Goal: Task Accomplishment & Management: Use online tool/utility

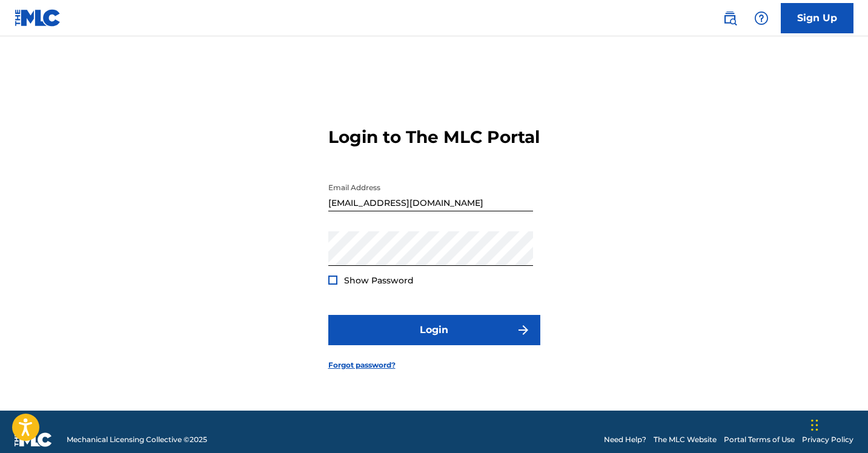
click at [332, 285] on div at bounding box center [332, 280] width 9 height 9
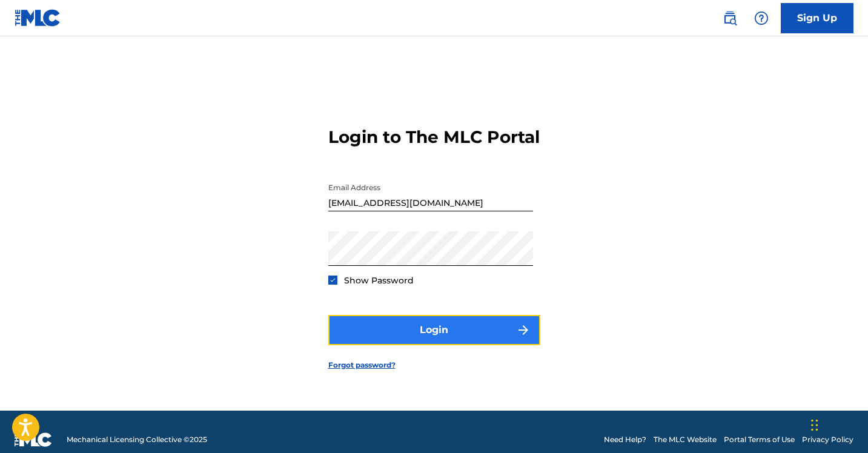
click at [403, 330] on button "Login" at bounding box center [434, 330] width 212 height 30
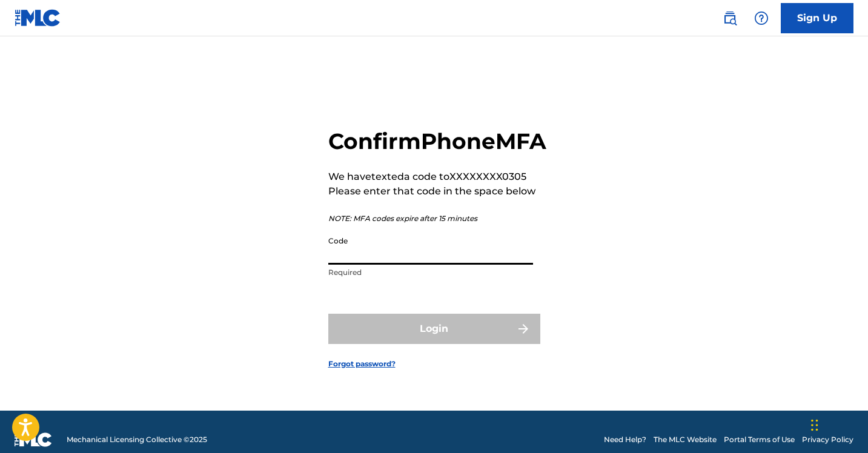
click at [366, 253] on input "Code" at bounding box center [430, 247] width 205 height 35
paste input "553023"
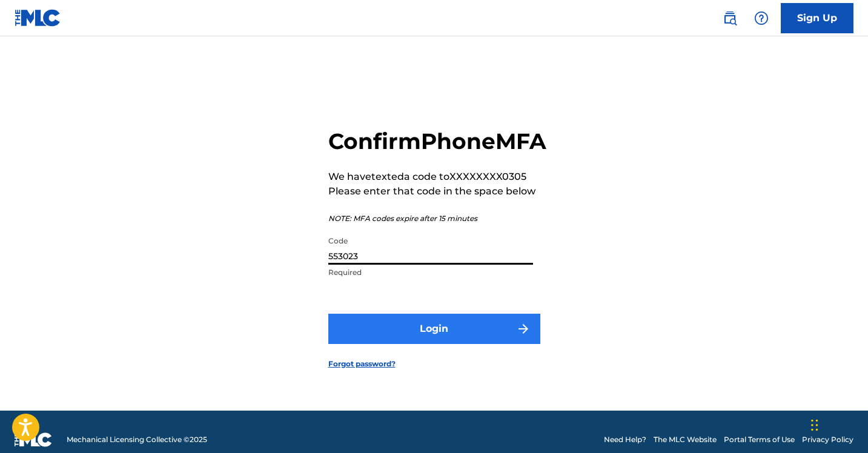
type input "553023"
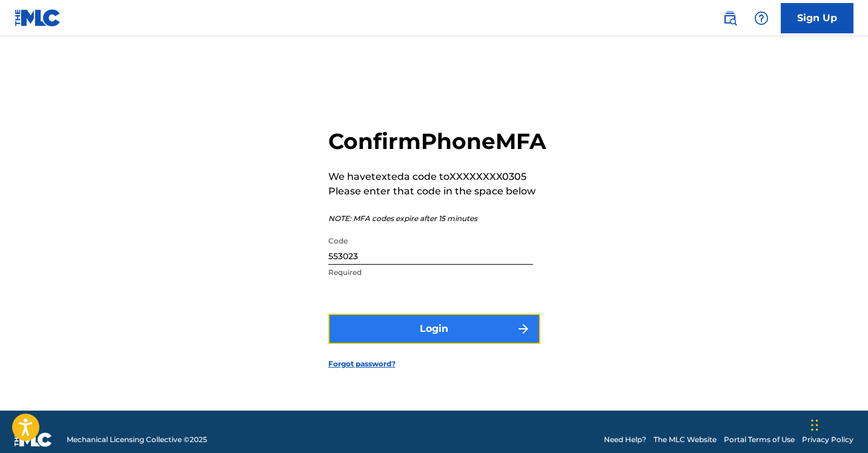
click at [418, 344] on button "Login" at bounding box center [434, 329] width 212 height 30
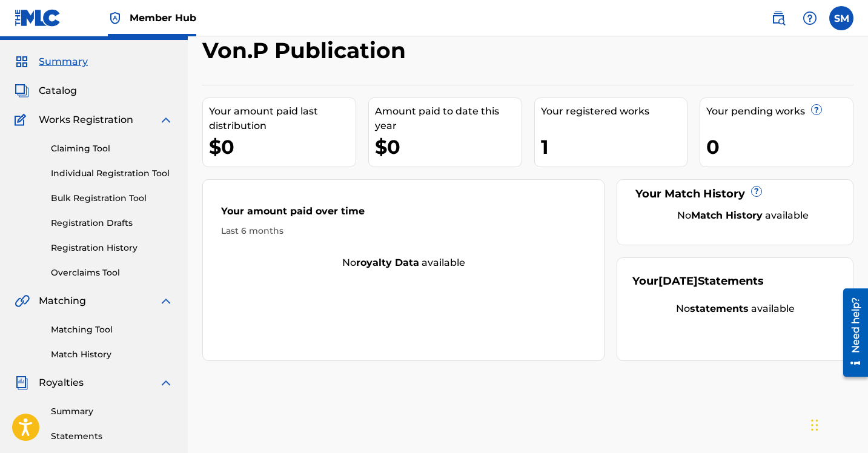
scroll to position [16, 0]
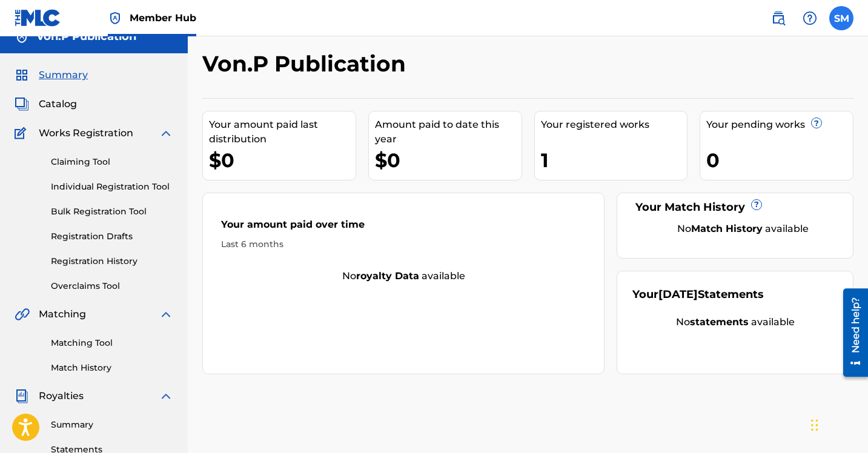
click at [839, 24] on label at bounding box center [841, 18] width 24 height 24
click at [841, 18] on input "SM [PERSON_NAME] [EMAIL_ADDRESS][DOMAIN_NAME] Notification Preferences Profile …" at bounding box center [841, 18] width 0 height 0
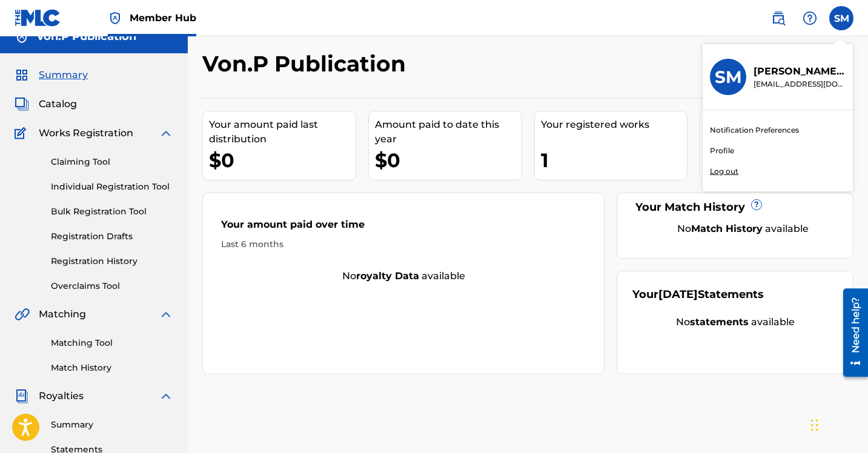
click at [839, 24] on div "SM SM [PERSON_NAME] [EMAIL_ADDRESS][DOMAIN_NAME] Notification Preferences Profi…" at bounding box center [841, 18] width 24 height 24
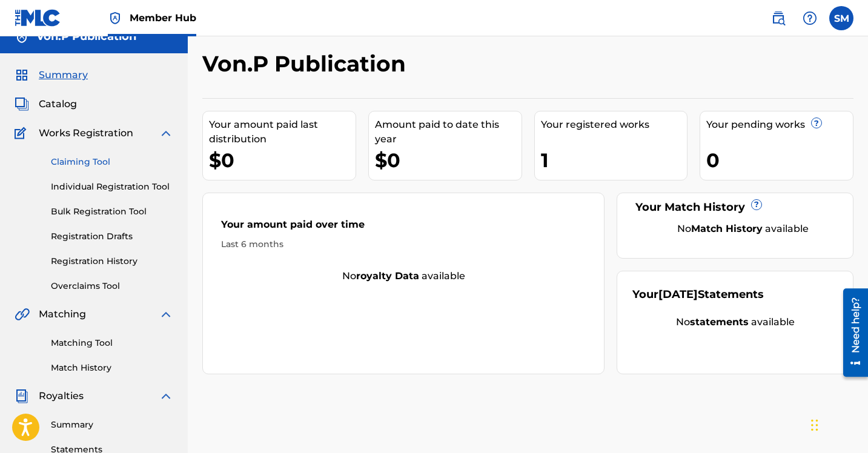
click at [108, 159] on link "Claiming Tool" at bounding box center [112, 162] width 122 height 13
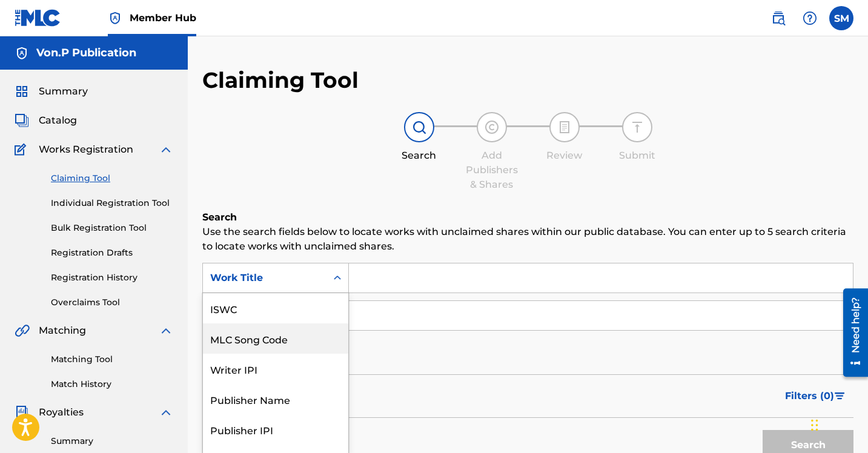
scroll to position [18, 0]
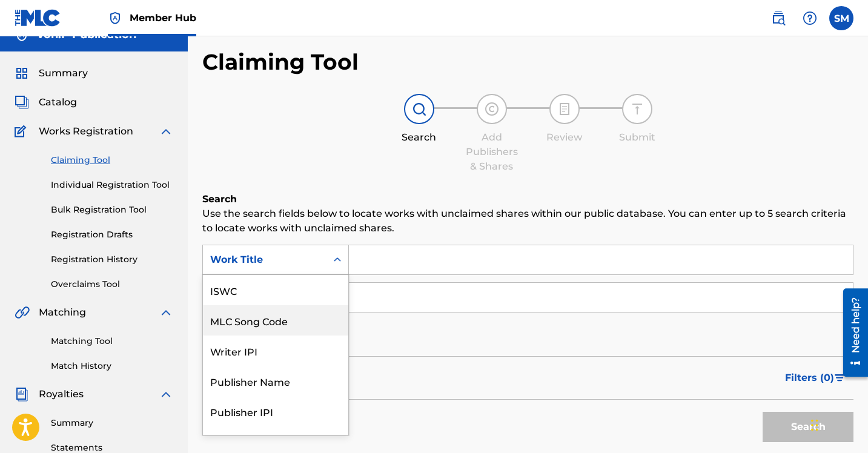
click at [335, 275] on div "MLC Song Code, 2 of 7. 7 results available. Use Up and Down to choose options, …" at bounding box center [275, 260] width 147 height 30
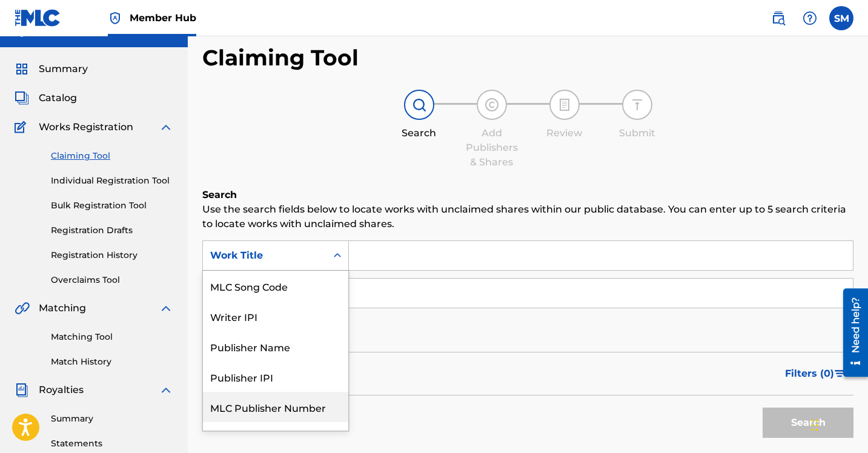
click at [315, 407] on div "MLC Publisher Number" at bounding box center [275, 407] width 145 height 30
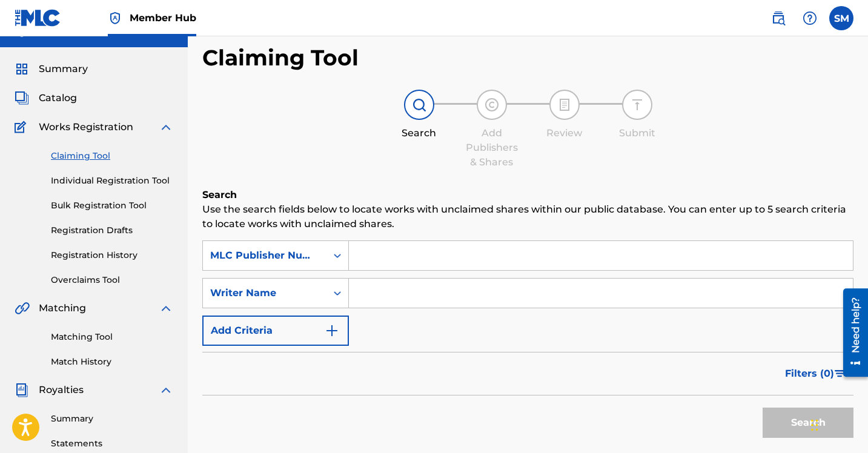
click at [368, 256] on input "Search Form" at bounding box center [601, 255] width 504 height 29
click at [176, 20] on span "Member Hub" at bounding box center [163, 18] width 67 height 14
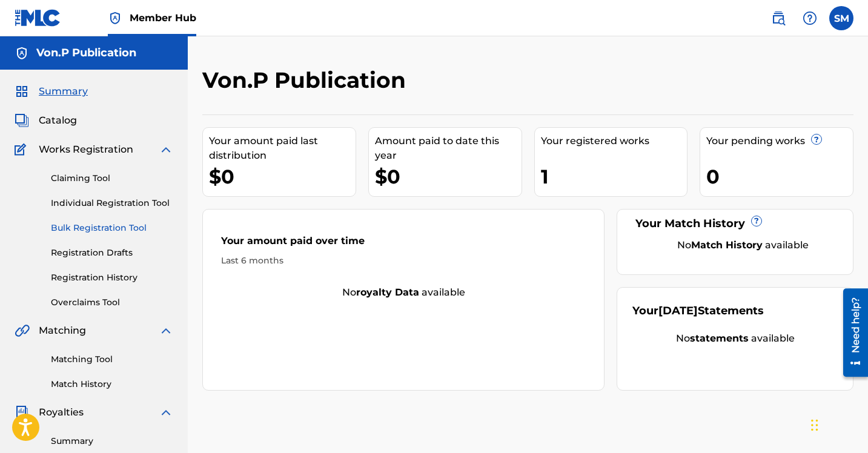
click at [117, 230] on link "Bulk Registration Tool" at bounding box center [112, 228] width 122 height 13
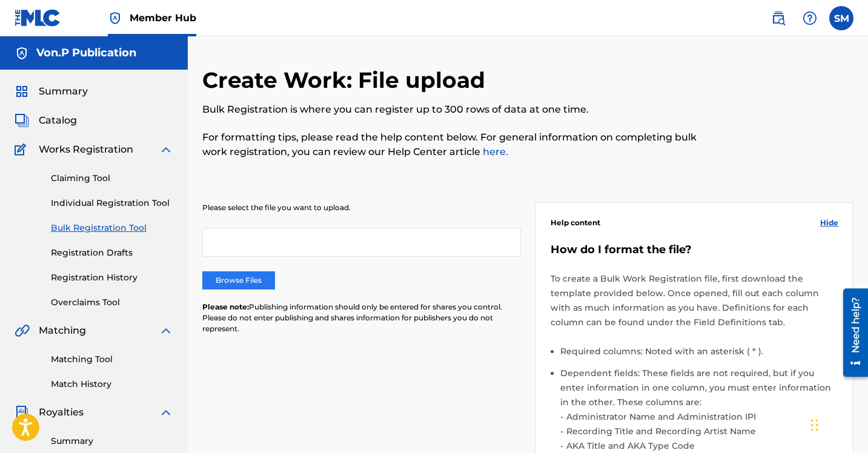
click at [251, 272] on label "Browse Files" at bounding box center [238, 280] width 73 height 18
click at [0, 0] on input "Browse Files" at bounding box center [0, 0] width 0 height 0
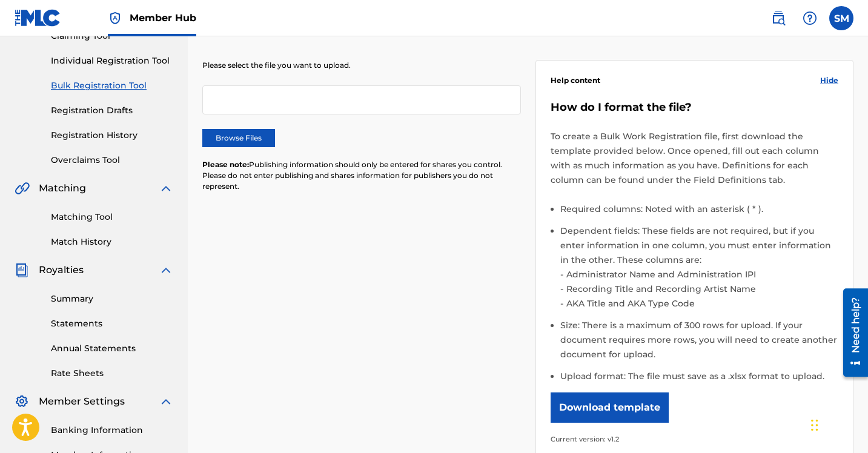
scroll to position [157, 0]
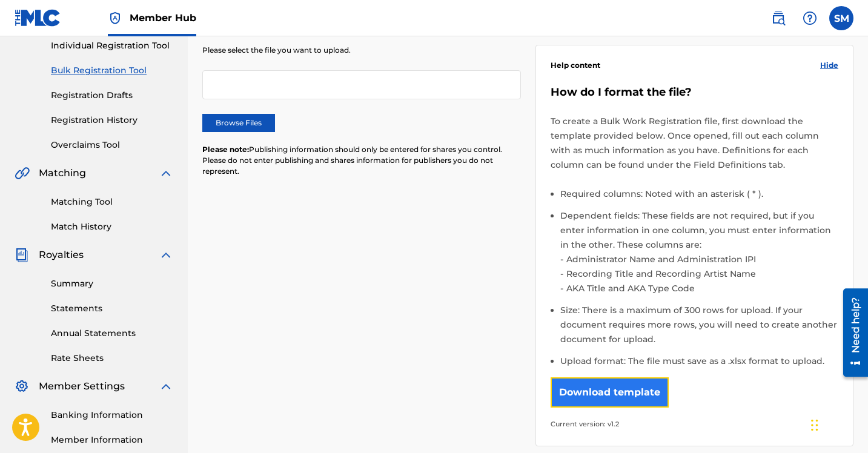
click at [632, 383] on button "Download template" at bounding box center [609, 392] width 118 height 30
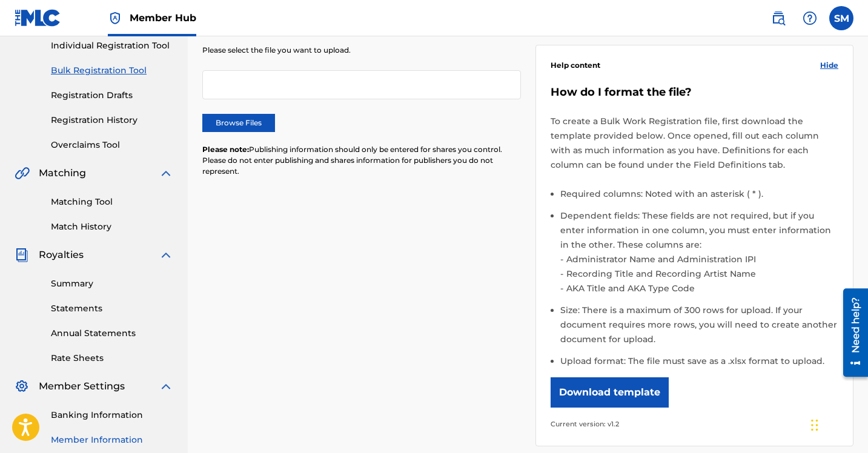
click at [130, 438] on link "Member Information" at bounding box center [112, 440] width 122 height 13
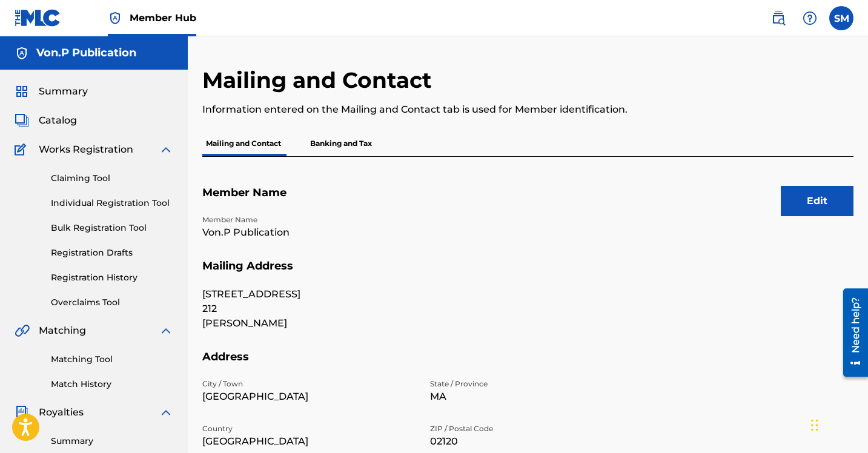
drag, startPoint x: 871, startPoint y: 226, endPoint x: 871, endPoint y: 325, distance: 98.7
click at [867, 325] on html "Accessibility Screen-Reader Guide, Feedback, and Issue Reporting | New window C…" at bounding box center [434, 226] width 868 height 453
drag, startPoint x: 871, startPoint y: 268, endPoint x: 870, endPoint y: 337, distance: 68.4
click at [867, 337] on html "Accessibility Screen-Reader Guide, Feedback, and Issue Reporting | New window C…" at bounding box center [434, 226] width 868 height 453
drag, startPoint x: 871, startPoint y: 242, endPoint x: 869, endPoint y: 354, distance: 112.7
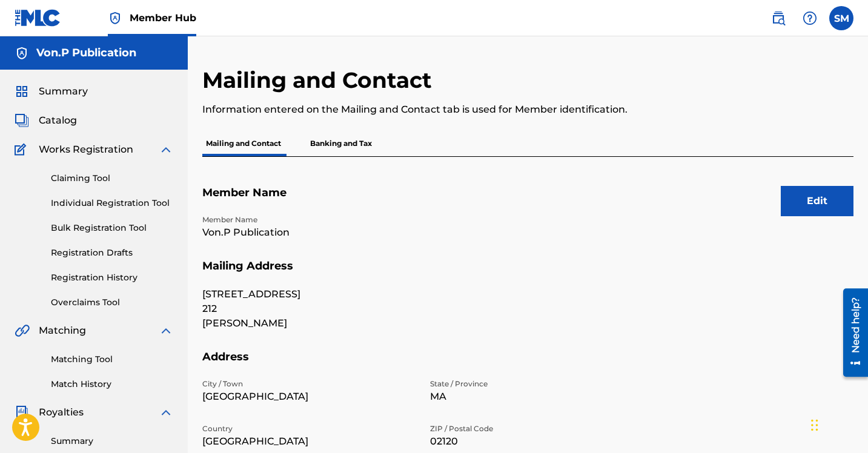
click at [867, 355] on html "Accessibility Screen-Reader Guide, Feedback, and Issue Reporting | New window C…" at bounding box center [434, 226] width 868 height 453
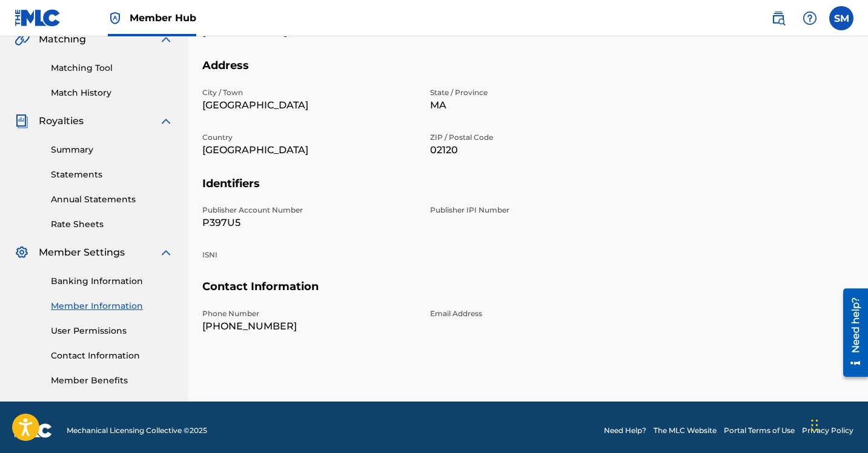
scroll to position [298, 0]
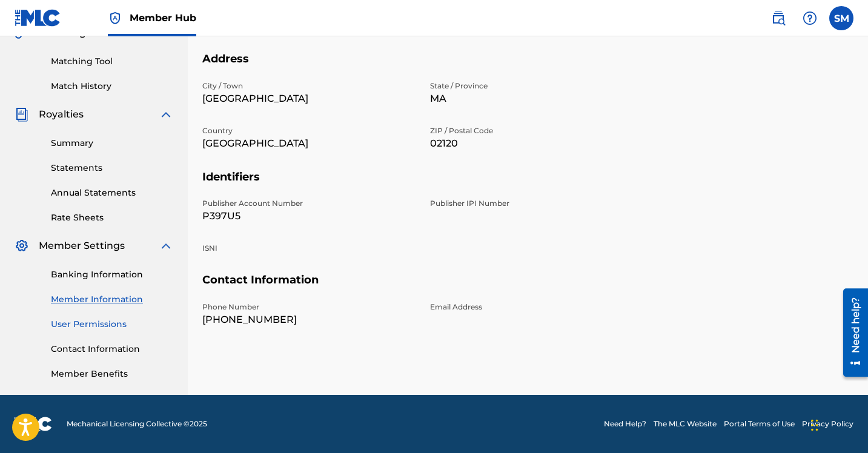
click at [95, 322] on link "User Permissions" at bounding box center [112, 324] width 122 height 13
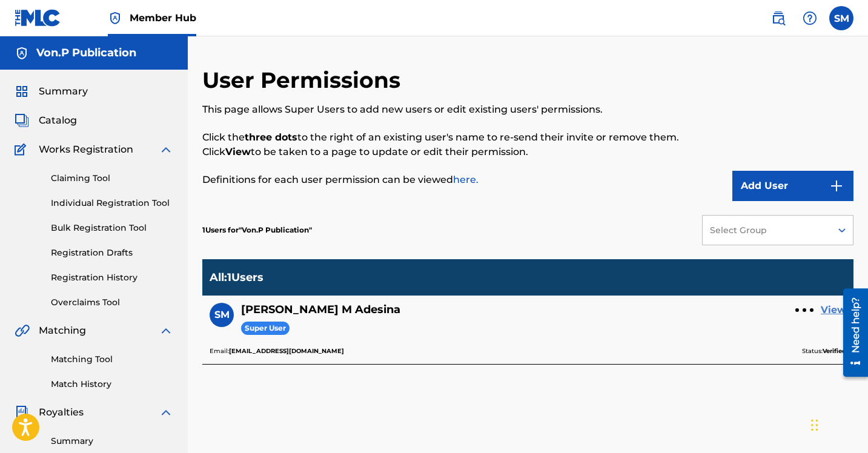
click at [827, 311] on link "View" at bounding box center [833, 310] width 25 height 15
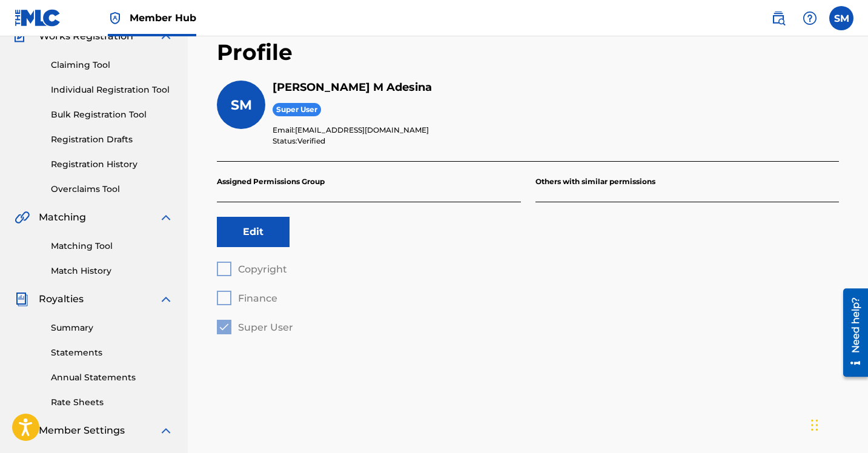
scroll to position [115, 0]
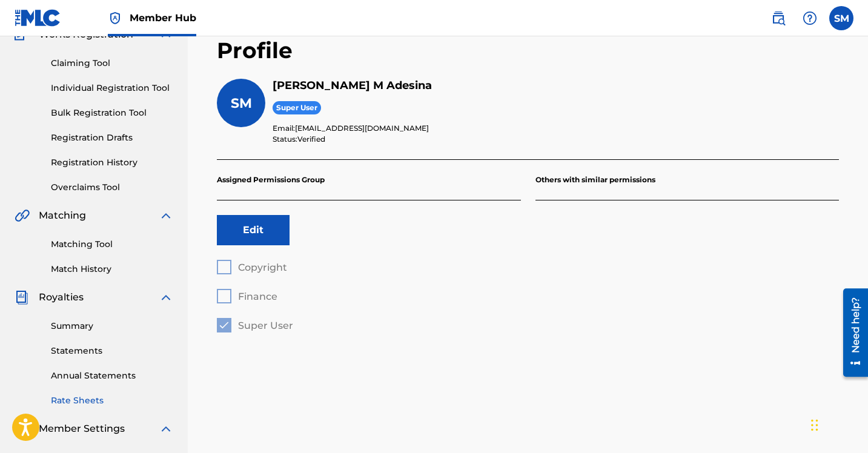
click at [102, 404] on link "Rate Sheets" at bounding box center [112, 400] width 122 height 13
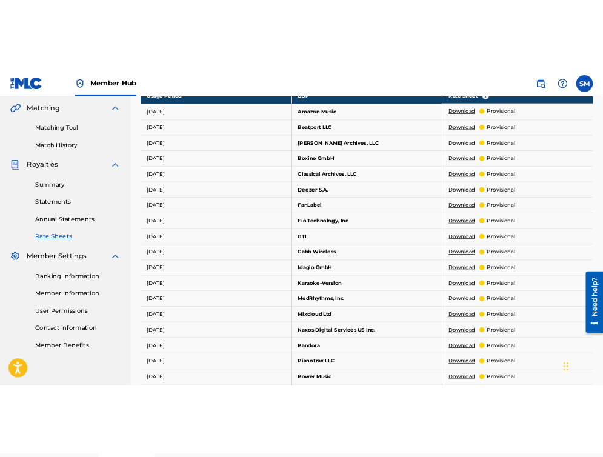
scroll to position [276, 0]
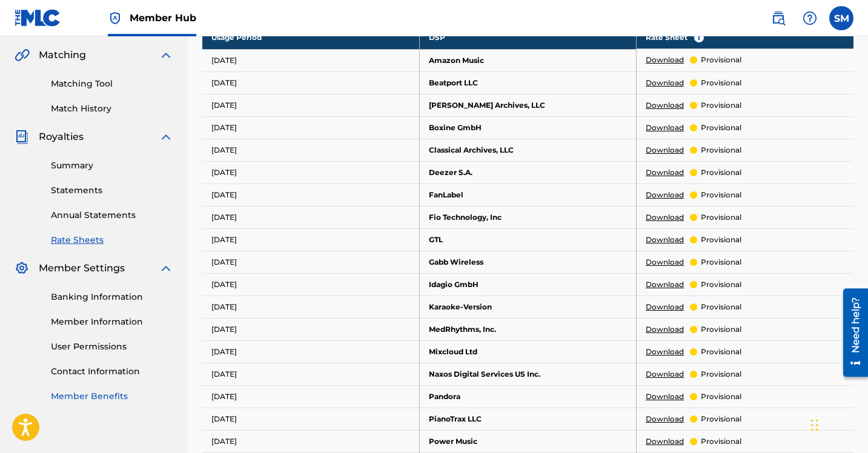
click at [115, 395] on link "Member Benefits" at bounding box center [112, 396] width 122 height 13
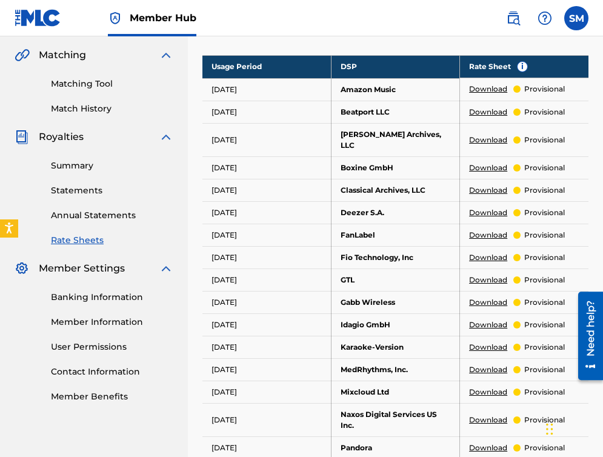
drag, startPoint x: 601, startPoint y: 168, endPoint x: 605, endPoint y: 104, distance: 63.7
click at [164, 60] on img at bounding box center [166, 55] width 15 height 15
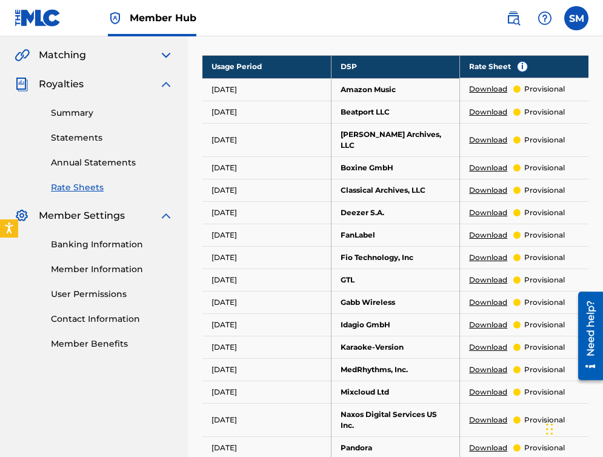
click at [166, 56] on img at bounding box center [166, 55] width 15 height 15
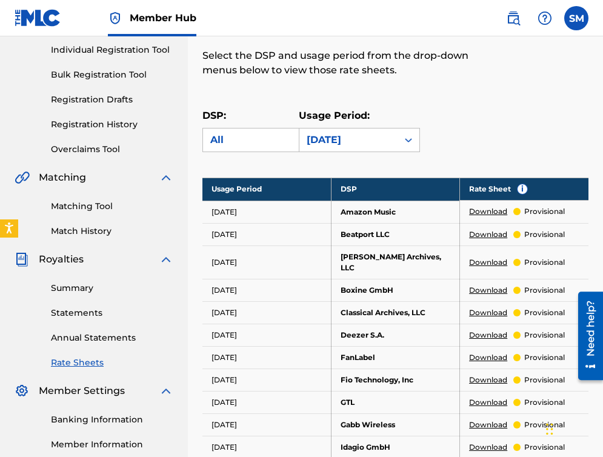
scroll to position [104, 0]
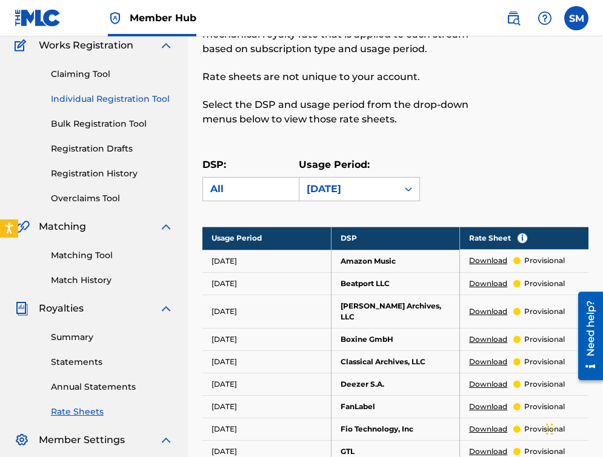
click at [140, 101] on link "Individual Registration Tool" at bounding box center [112, 99] width 122 height 13
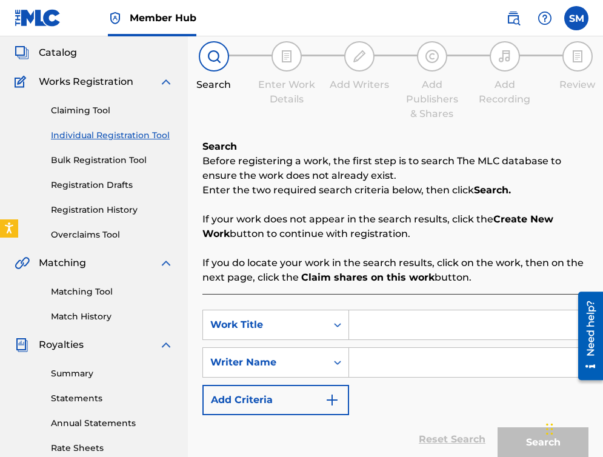
scroll to position [107, 0]
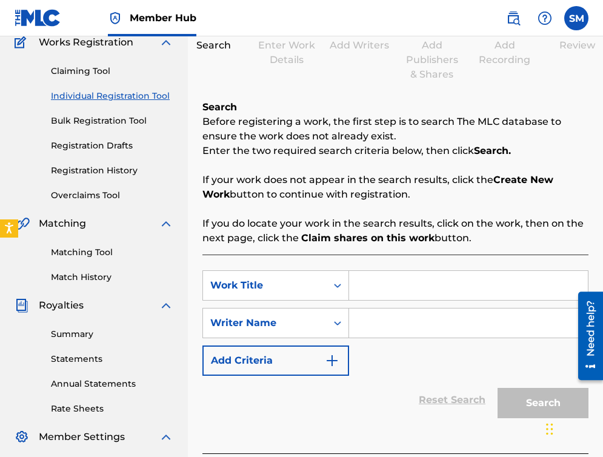
click at [391, 294] on input "Search Form" at bounding box center [468, 285] width 239 height 29
type input "d"
type input "Country jems"
click at [395, 323] on input "Search Form" at bounding box center [468, 322] width 239 height 29
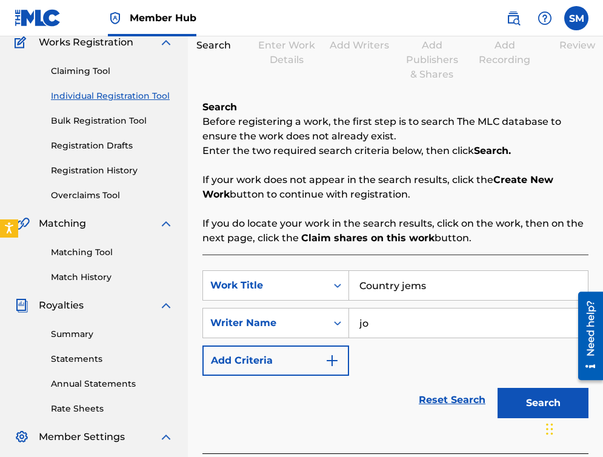
type input "j"
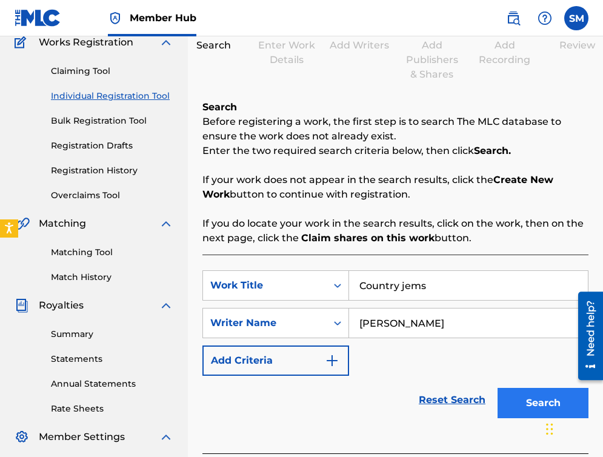
type input "[PERSON_NAME]"
click at [536, 398] on button "Search" at bounding box center [542, 403] width 91 height 30
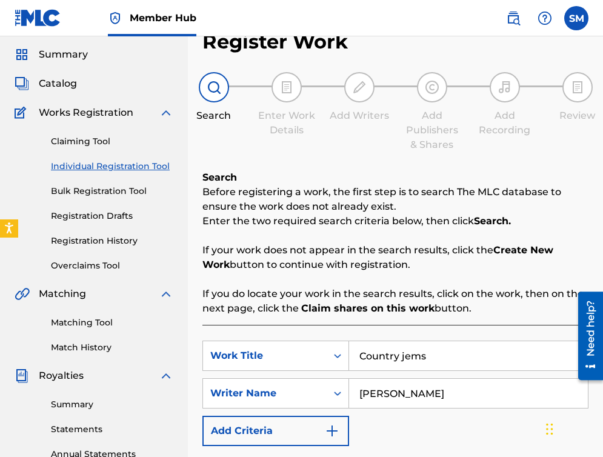
scroll to position [36, 0]
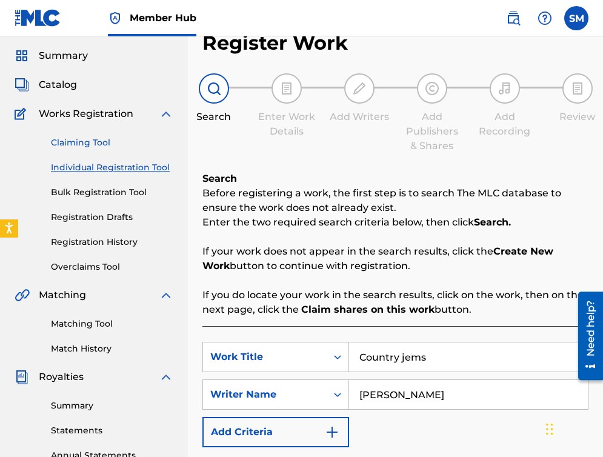
click at [109, 140] on link "Claiming Tool" at bounding box center [112, 142] width 122 height 13
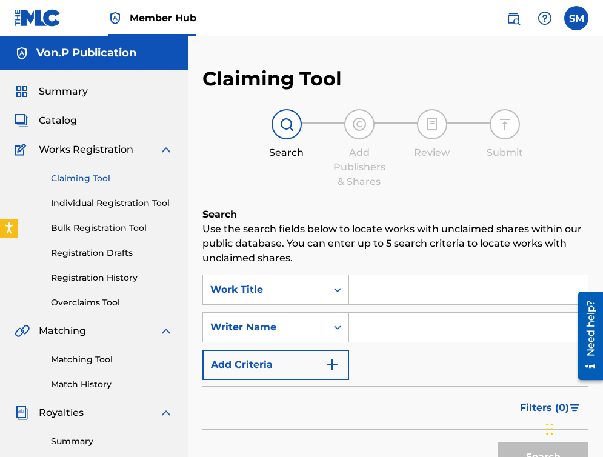
click at [363, 292] on input "Search Form" at bounding box center [468, 289] width 239 height 29
type input "D"
type input "Country Gems"
click at [370, 332] on input "Search Form" at bounding box center [468, 326] width 239 height 29
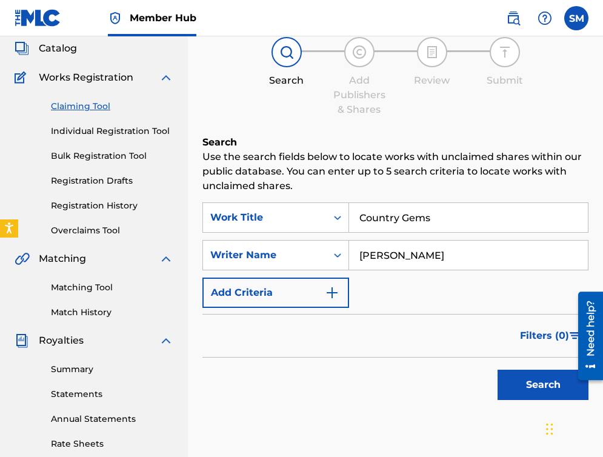
scroll to position [74, 0]
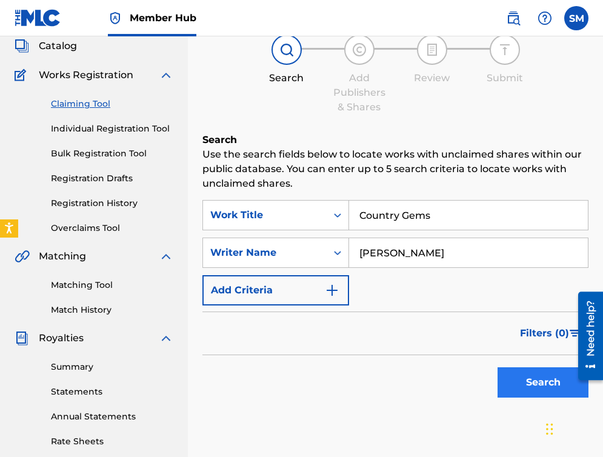
type input "[PERSON_NAME]"
click at [537, 371] on button "Search" at bounding box center [542, 382] width 91 height 30
click at [538, 384] on button "Search" at bounding box center [542, 382] width 91 height 30
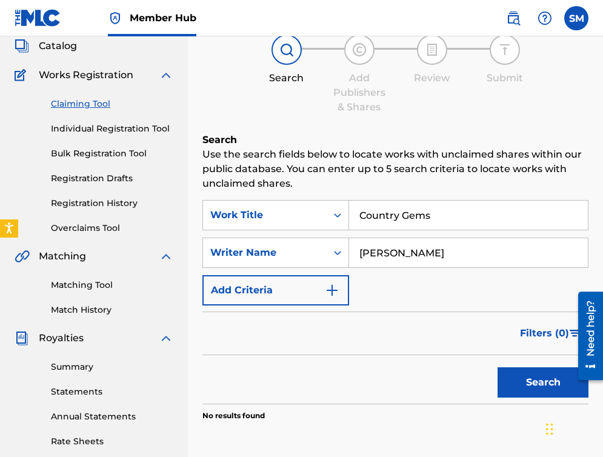
click at [481, 214] on input "Country Gems" at bounding box center [468, 214] width 239 height 29
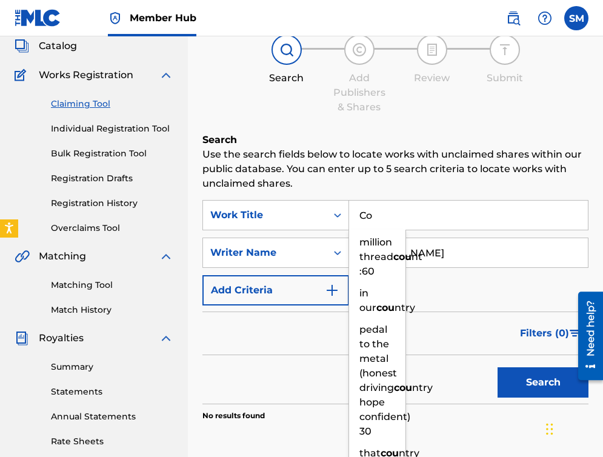
type input "C"
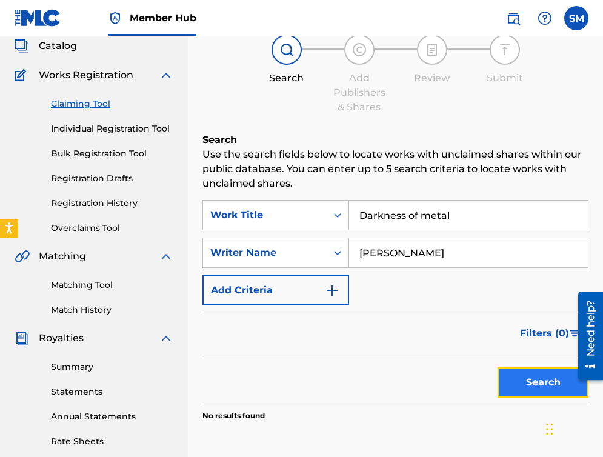
click at [533, 386] on button "Search" at bounding box center [542, 382] width 91 height 30
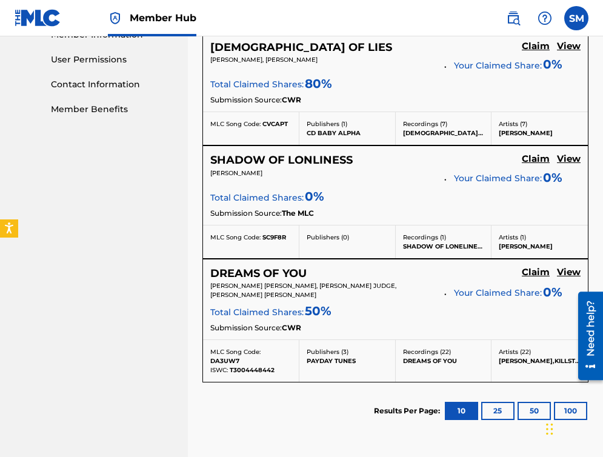
scroll to position [564, 0]
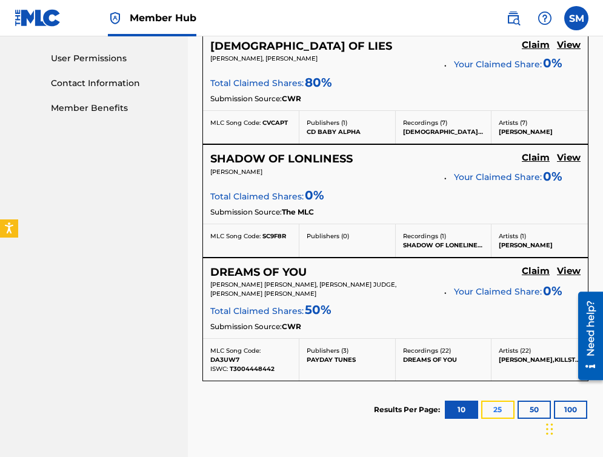
click at [503, 404] on button "25" at bounding box center [497, 409] width 33 height 18
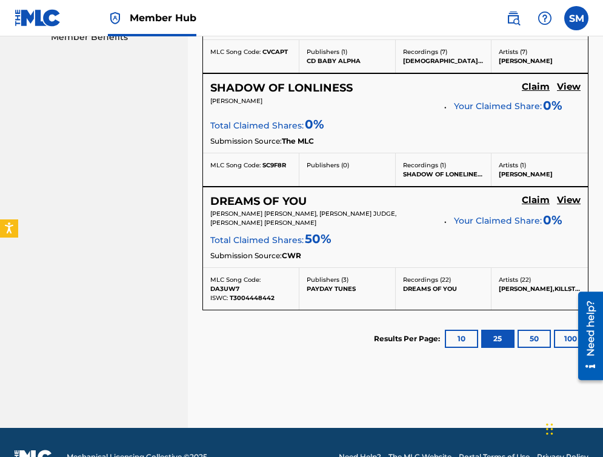
scroll to position [629, 0]
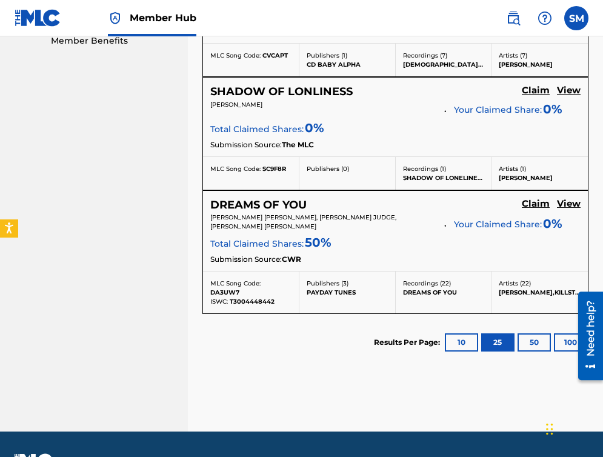
drag, startPoint x: 603, startPoint y: 264, endPoint x: 30, endPoint y: 1, distance: 630.5
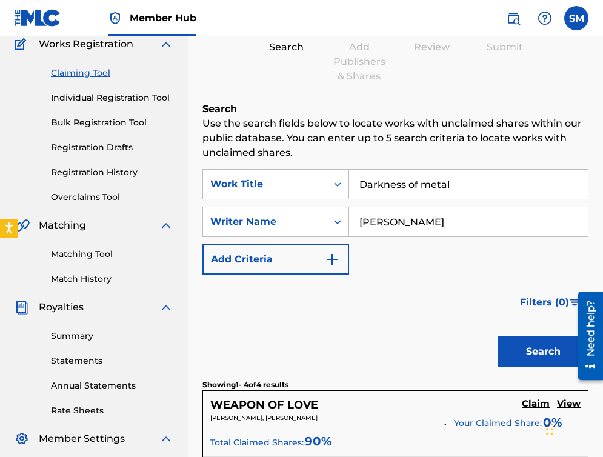
scroll to position [87, 0]
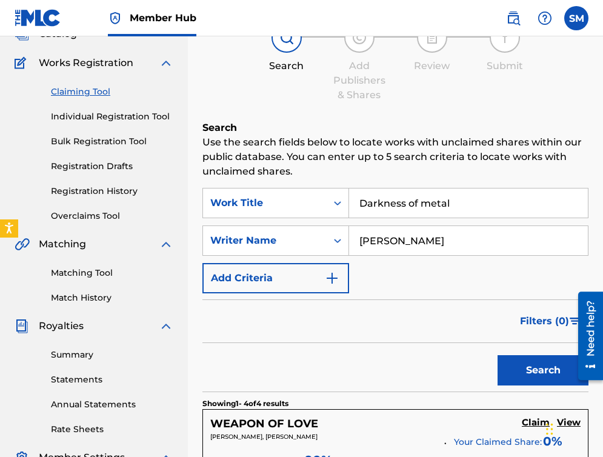
click at [461, 202] on input "Darkness of metal" at bounding box center [468, 202] width 239 height 29
type input "D"
type input "Country Gems"
click at [508, 363] on button "Search" at bounding box center [542, 370] width 91 height 30
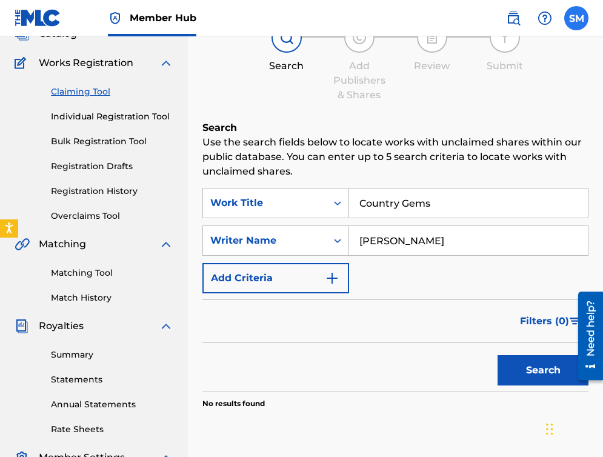
click at [575, 27] on label at bounding box center [576, 18] width 24 height 24
click at [576, 18] on input "SM [PERSON_NAME] [EMAIL_ADDRESS][DOMAIN_NAME] Notification Preferences Profile …" at bounding box center [576, 18] width 0 height 0
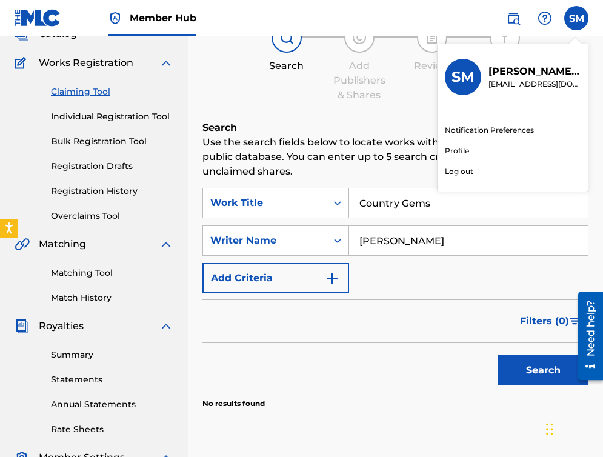
click at [460, 170] on p "Log out" at bounding box center [458, 171] width 28 height 11
click at [576, 18] on input "SM [PERSON_NAME] [EMAIL_ADDRESS][DOMAIN_NAME] Notification Preferences Profile …" at bounding box center [576, 18] width 0 height 0
